Goal: Task Accomplishment & Management: Use online tool/utility

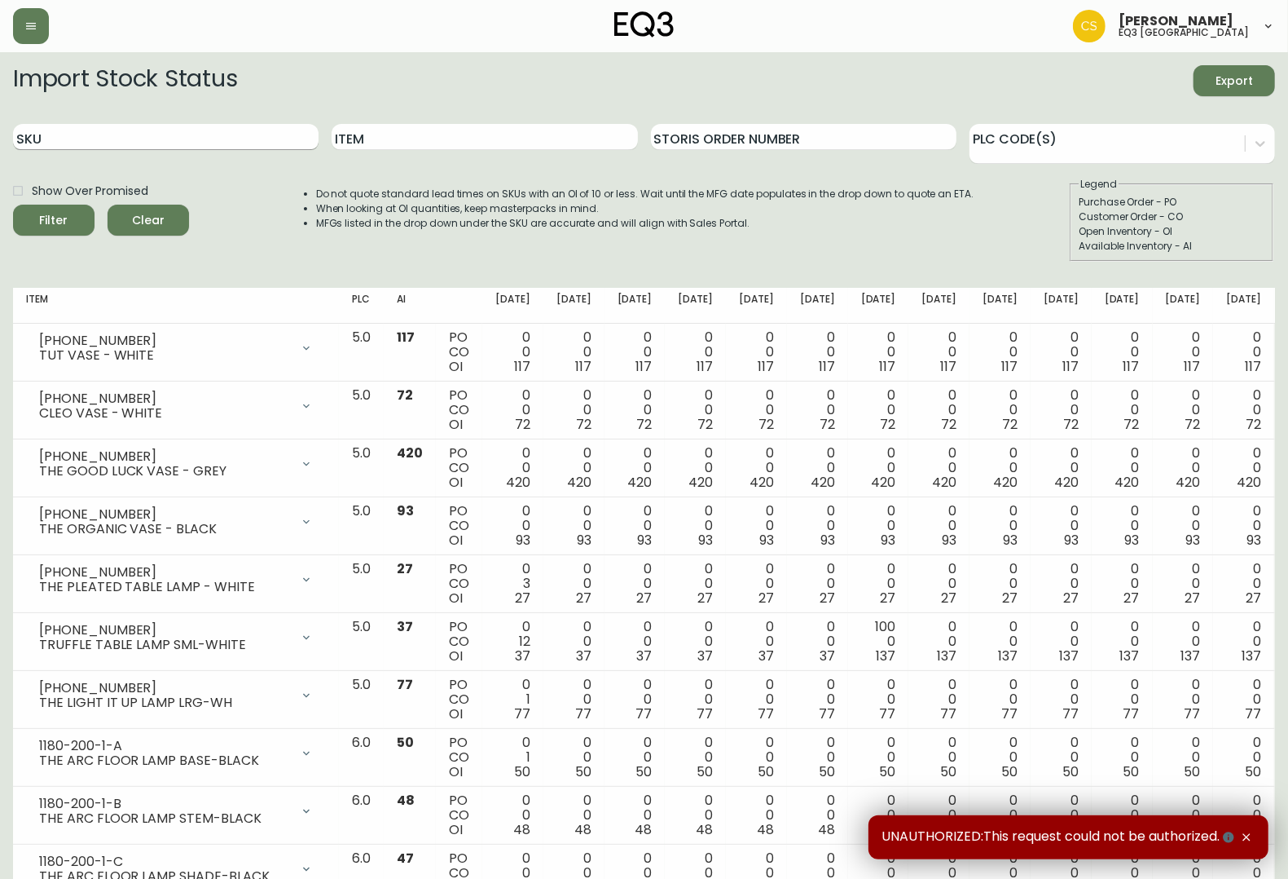
click at [201, 124] on input "SKU" at bounding box center [166, 137] width 306 height 26
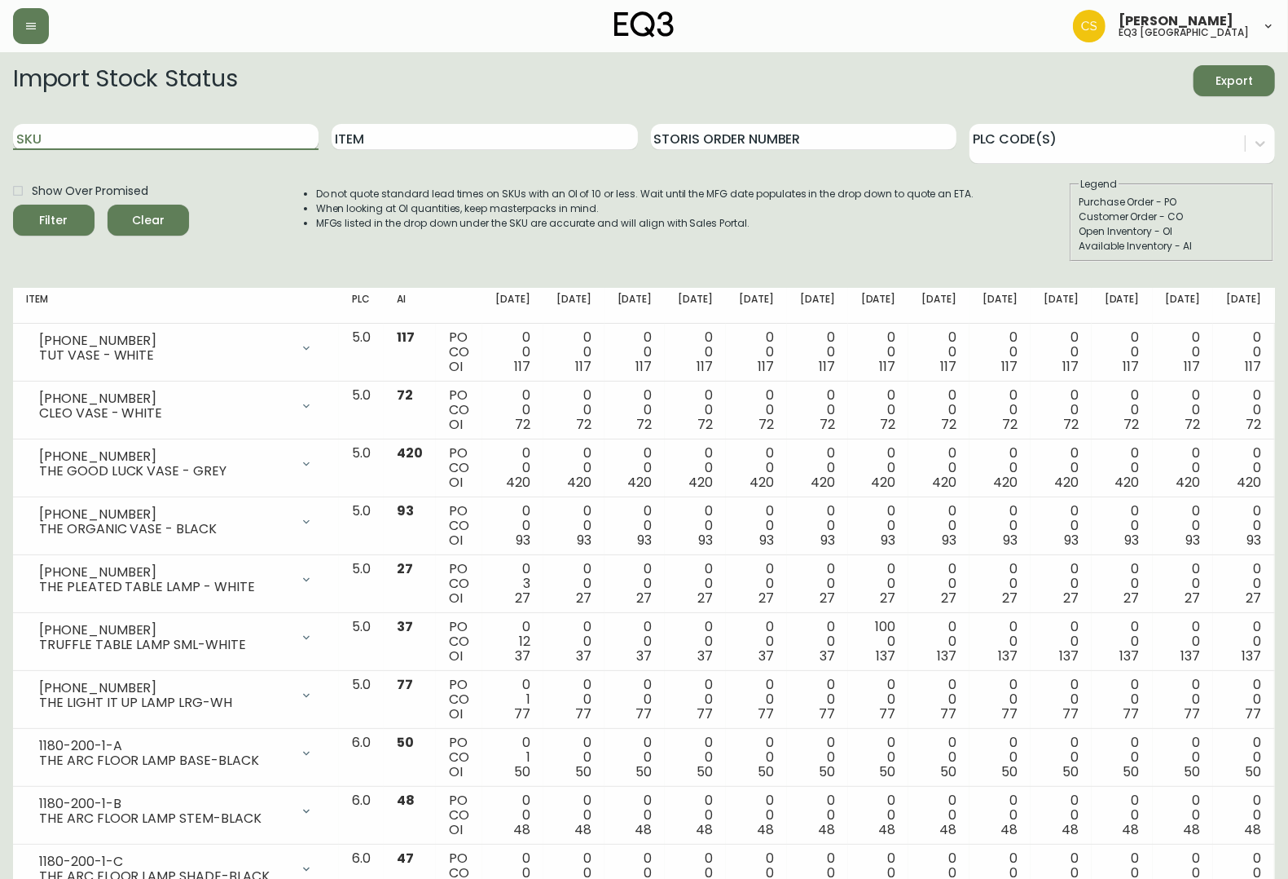
paste input "[PHONE_NUMBER]"
type input "[PHONE_NUMBER]"
click at [141, 132] on input "[PHONE_NUMBER]" at bounding box center [166, 137] width 306 height 26
click at [13, 205] on button "Filter" at bounding box center [53, 220] width 81 height 31
